Goal: Transaction & Acquisition: Purchase product/service

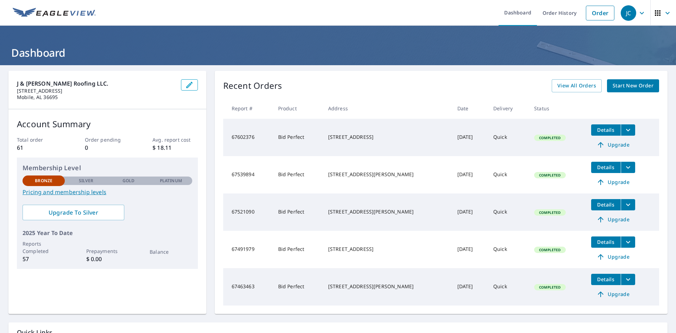
click at [638, 15] on icon "button" at bounding box center [641, 13] width 8 height 8
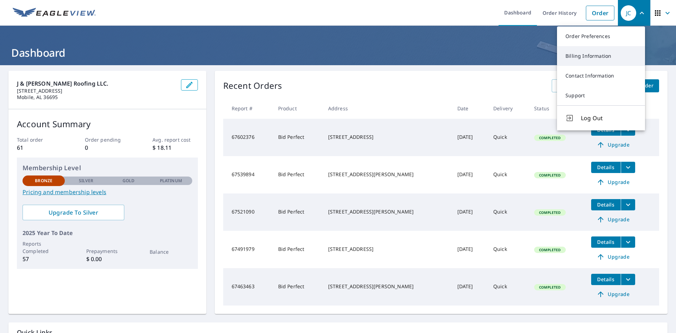
click at [600, 56] on link "Billing Information" at bounding box center [601, 56] width 88 height 20
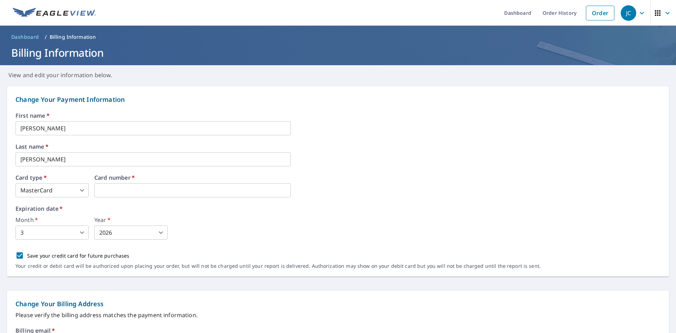
type input "2"
click at [195, 218] on div "Month   * 3 3 ​ Year   * 2026 2026 ​" at bounding box center [337, 228] width 645 height 23
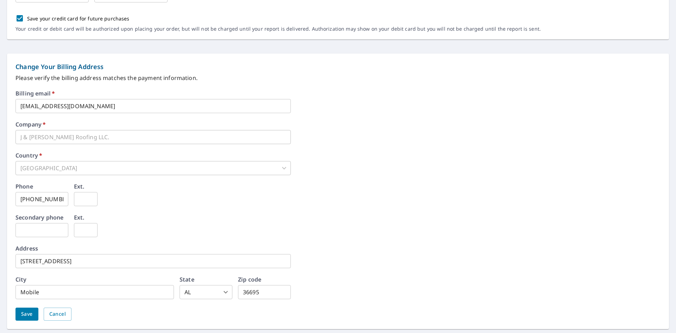
scroll to position [258, 0]
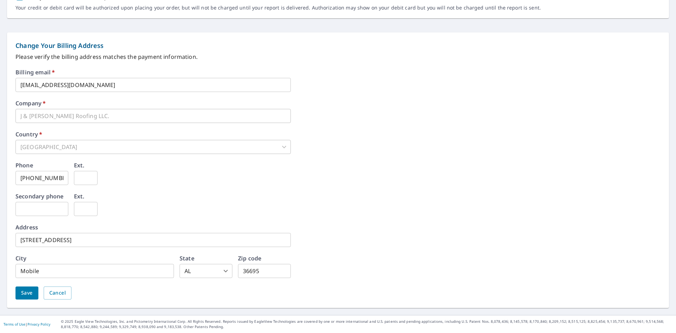
click at [30, 292] on span "Save" at bounding box center [27, 292] width 12 height 9
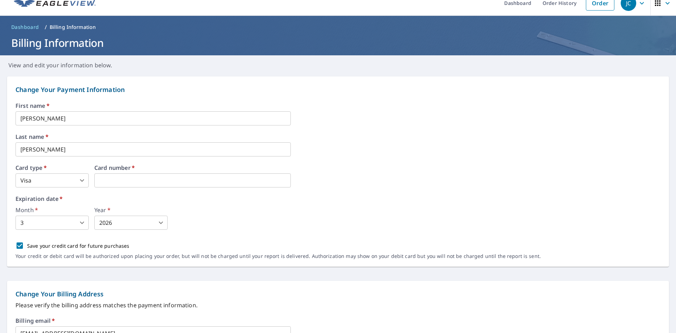
scroll to position [0, 0]
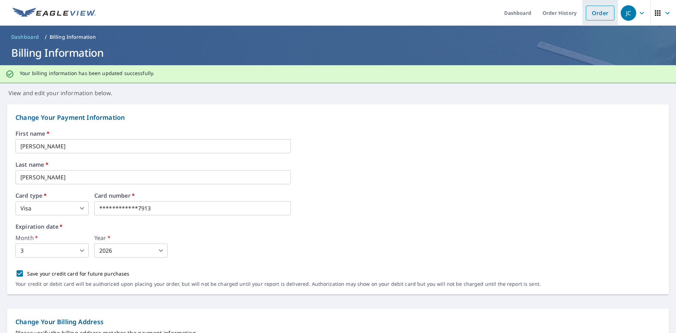
click at [597, 14] on link "Order" at bounding box center [600, 13] width 29 height 15
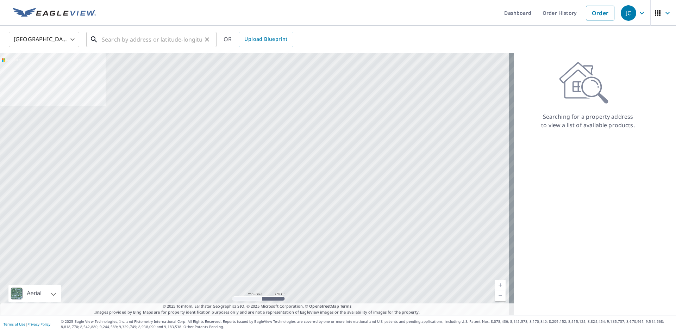
click at [124, 39] on input "text" at bounding box center [152, 40] width 100 height 20
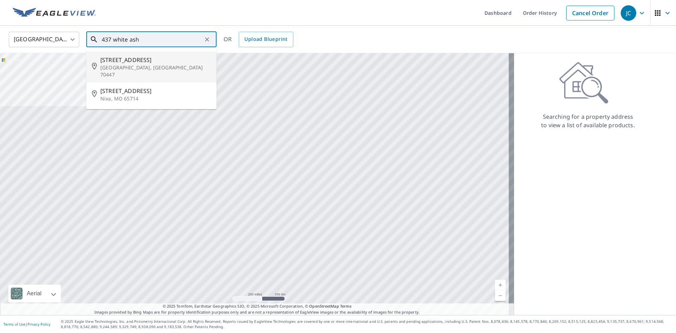
click at [130, 65] on p "[GEOGRAPHIC_DATA], [GEOGRAPHIC_DATA] 70447" at bounding box center [155, 71] width 111 height 14
type input "[STREET_ADDRESS]"
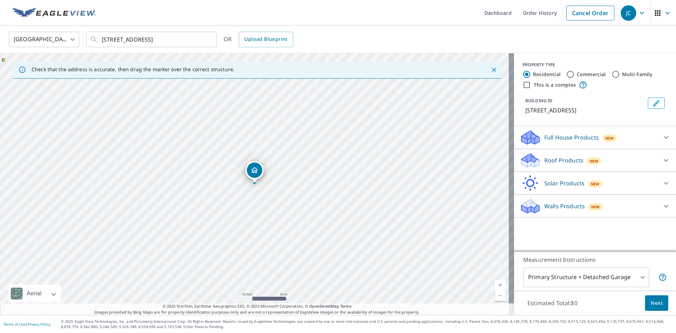
click at [616, 163] on div "Roof Products New" at bounding box center [588, 160] width 138 height 17
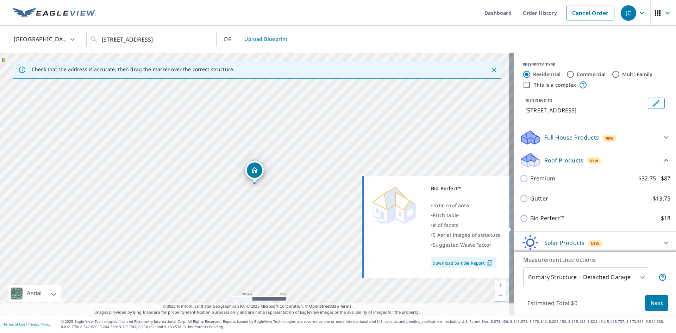
click at [542, 222] on p "Bid Perfect™" at bounding box center [547, 218] width 34 height 9
click at [530, 222] on input "Bid Perfect™ $18" at bounding box center [524, 218] width 11 height 8
checkbox input "true"
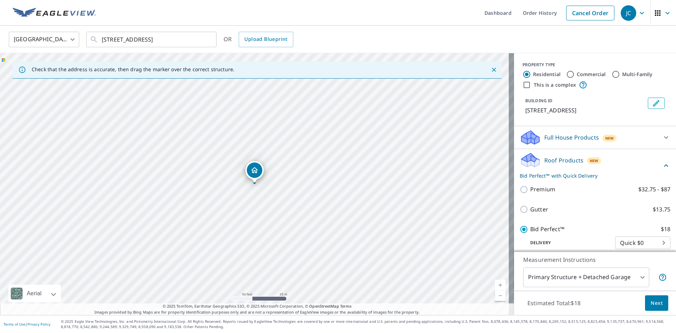
click at [653, 301] on span "Next" at bounding box center [656, 302] width 12 height 9
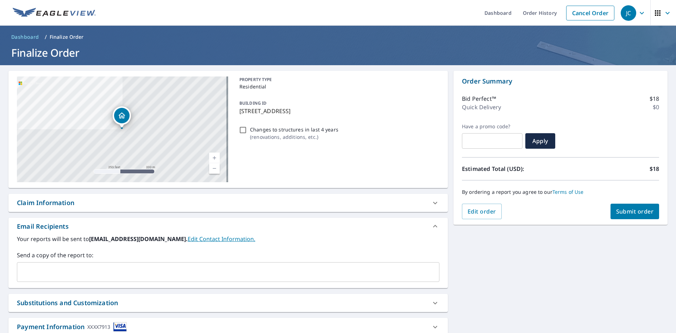
click at [632, 212] on span "Submit order" at bounding box center [635, 211] width 38 height 8
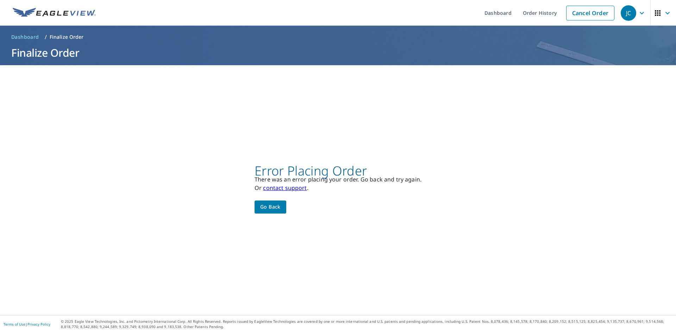
click at [271, 208] on span "Go back" at bounding box center [270, 206] width 20 height 9
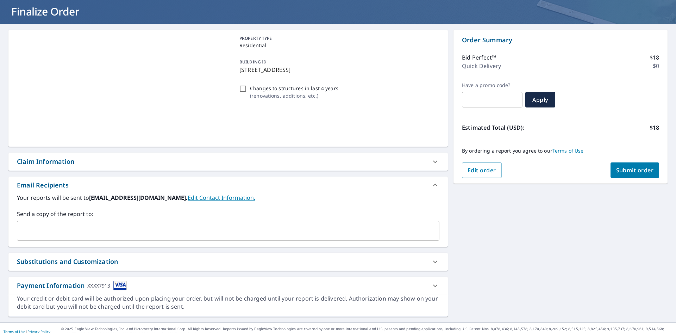
scroll to position [49, 0]
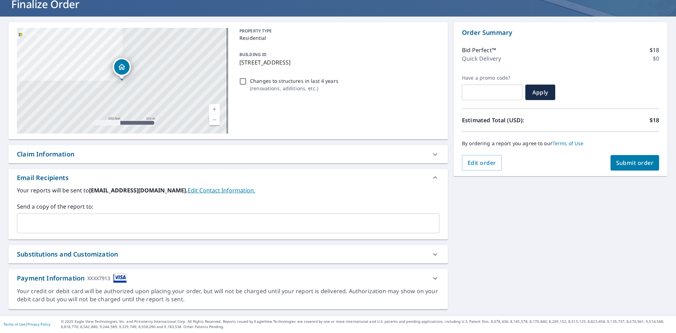
click at [431, 277] on icon at bounding box center [435, 278] width 8 height 8
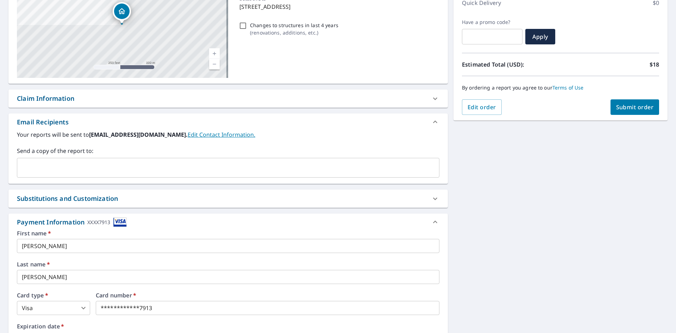
scroll to position [203, 0]
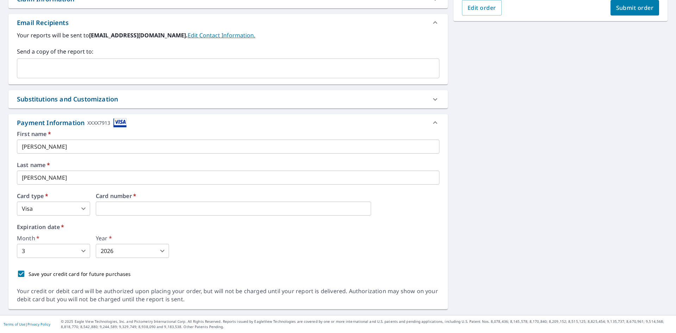
click at [205, 254] on div "Month   * 3 3 ​ Year   * 2026 2026 ​" at bounding box center [228, 246] width 422 height 23
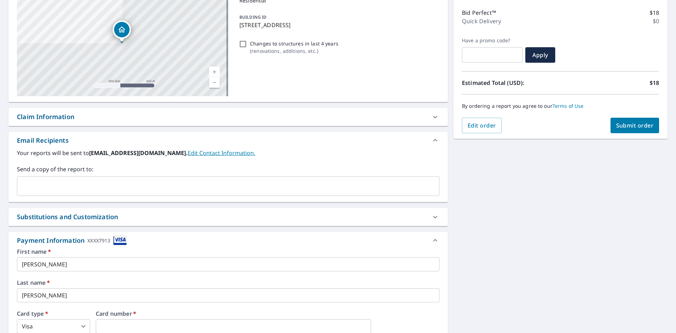
scroll to position [176, 0]
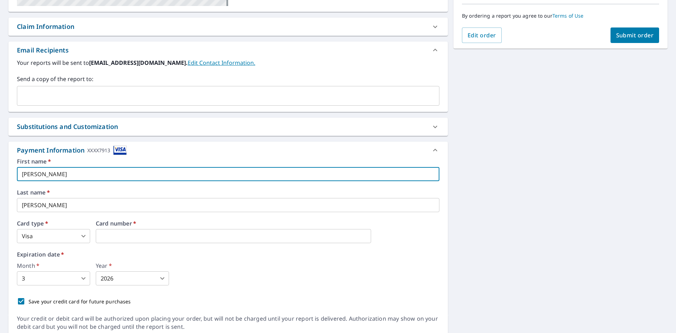
drag, startPoint x: 78, startPoint y: 175, endPoint x: 0, endPoint y: 174, distance: 77.8
click at [0, 174] on div "[STREET_ADDRESS] Aerial Road A standard road map Aerial A detailed look from ab…" at bounding box center [338, 115] width 676 height 453
type input "[PERSON_NAME]"
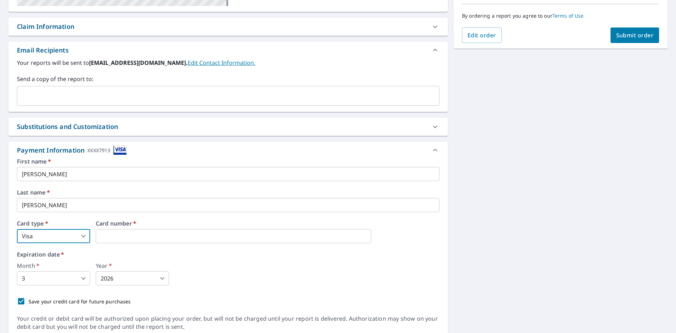
click at [78, 238] on body "JC JC Dashboard Order History Cancel Order JC Dashboard / Finalize Order Finali…" at bounding box center [338, 166] width 676 height 333
click at [63, 278] on li "MasterCard" at bounding box center [53, 277] width 73 height 13
type input "3"
click at [115, 257] on label "Expiration date   *" at bounding box center [228, 254] width 422 height 6
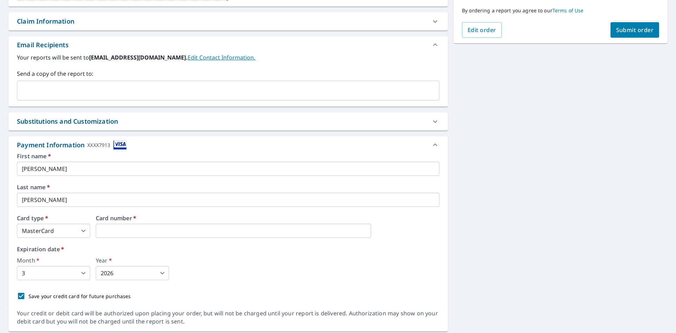
scroll to position [203, 0]
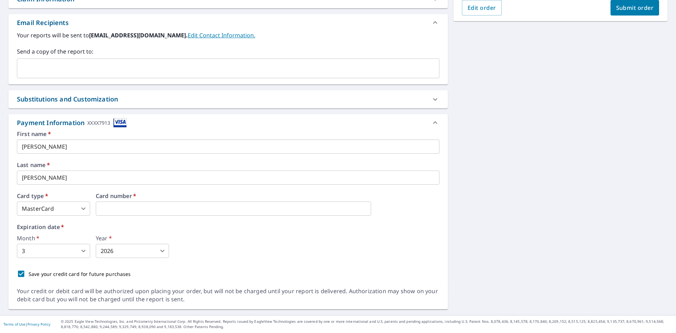
click at [245, 244] on div "Month   * 3 3 ​ Year   * 2026 2026 ​" at bounding box center [228, 246] width 422 height 23
click at [640, 12] on button "Submit order" at bounding box center [634, 7] width 49 height 15
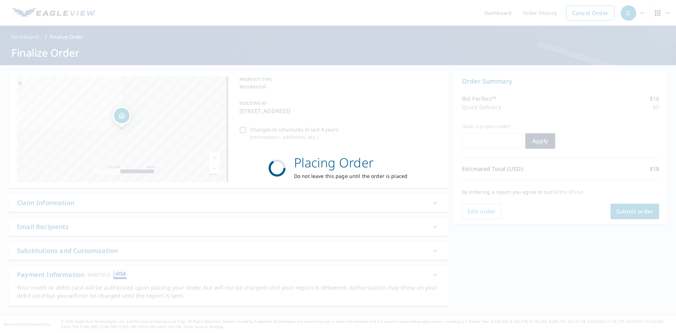
scroll to position [0, 0]
